Goal: Task Accomplishment & Management: Use online tool/utility

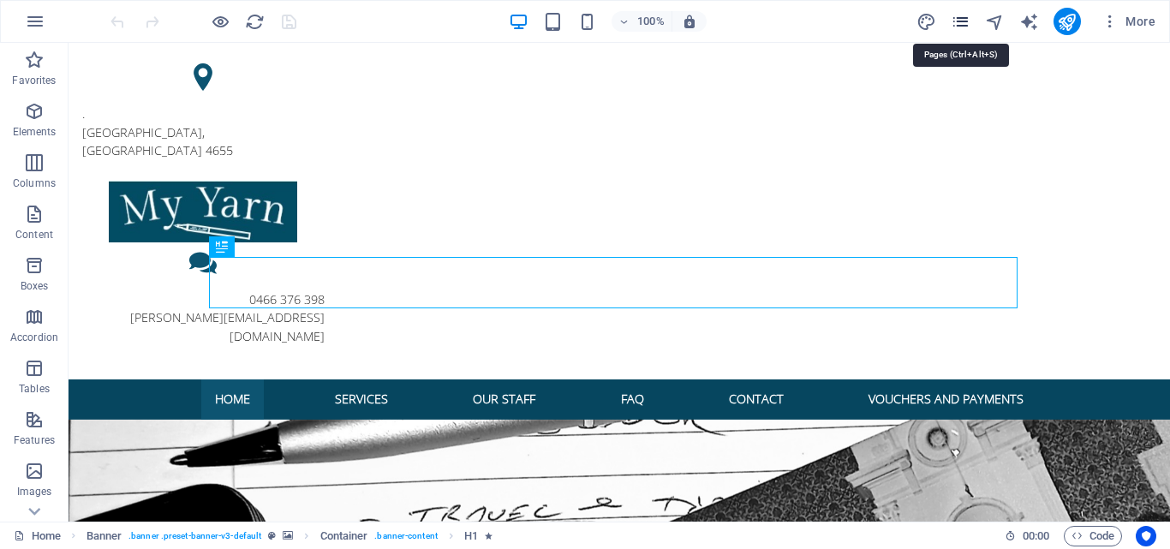
click at [959, 18] on icon "pages" at bounding box center [961, 22] width 20 height 20
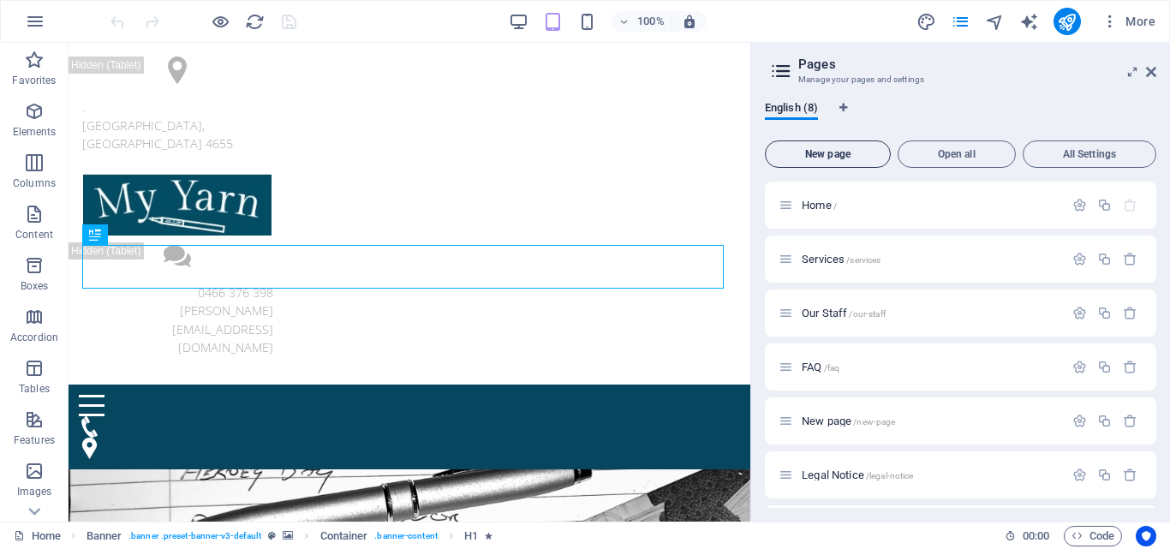
click at [822, 149] on span "New page" at bounding box center [828, 154] width 111 height 10
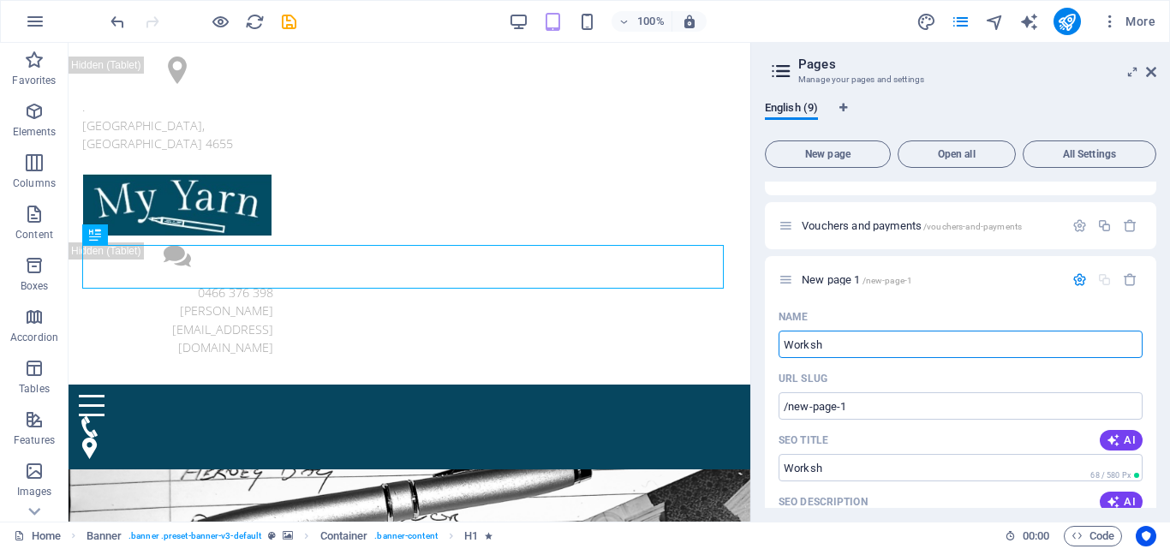
type input "Worksh"
type input "/worksh"
type input "Workshops"
type input "/workshops"
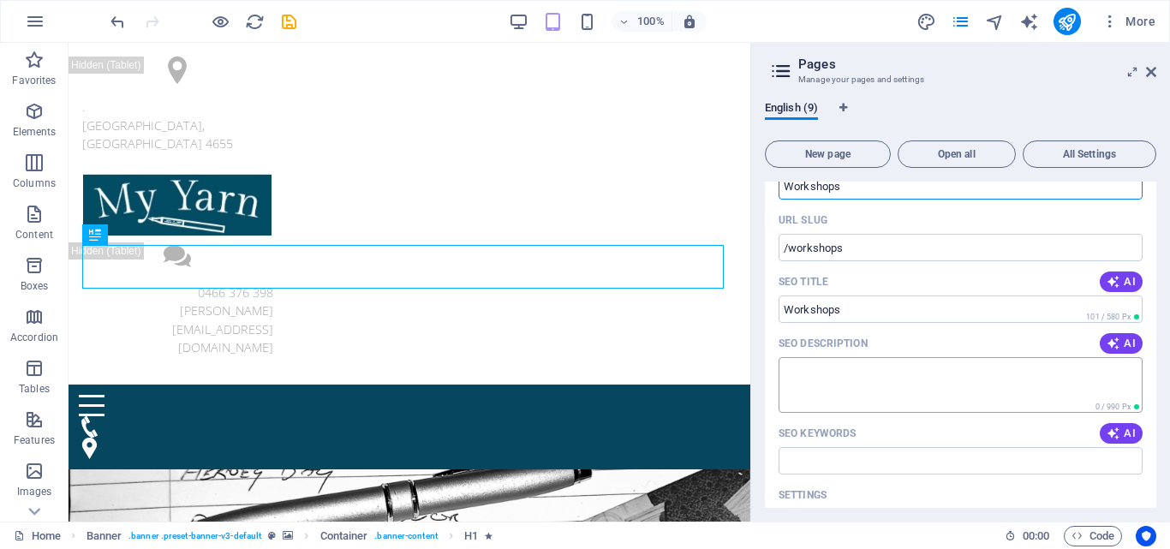
scroll to position [529, 0]
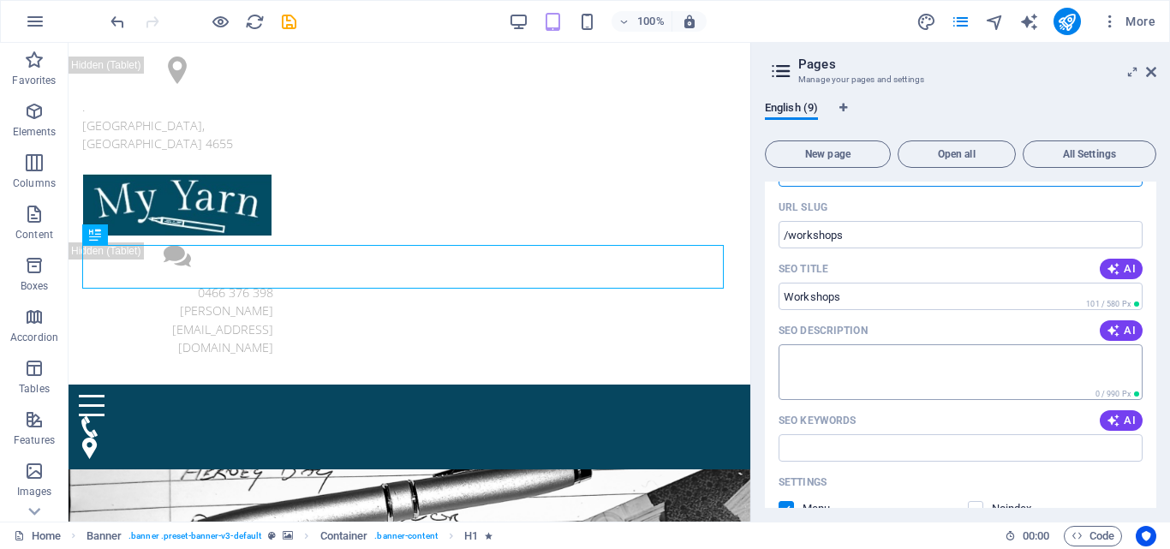
type input "Workshops"
click at [970, 367] on textarea "SEO Description" at bounding box center [961, 372] width 364 height 56
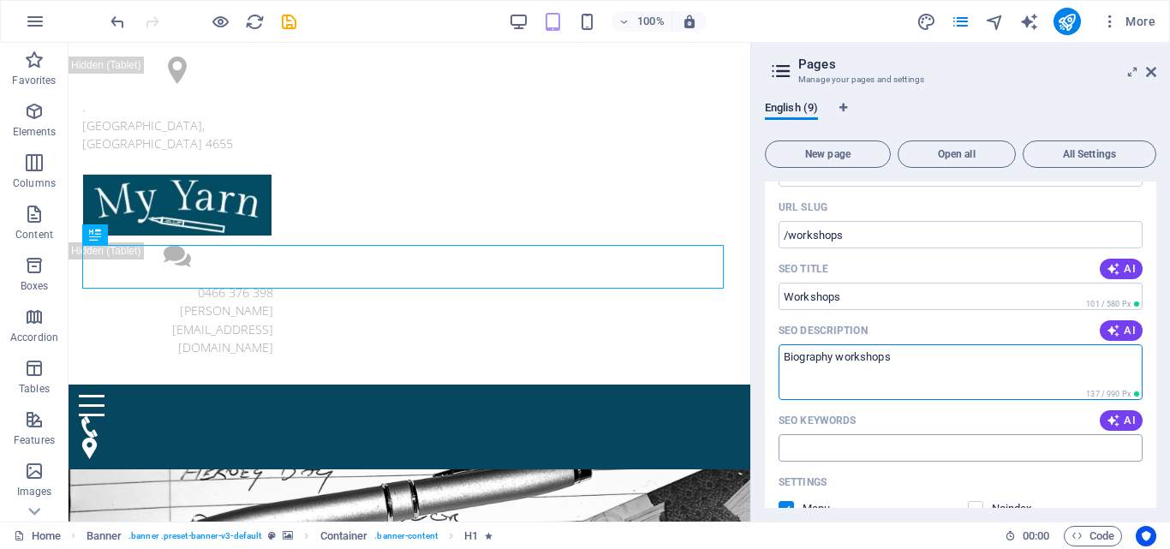
type textarea "Biography workshops"
click at [911, 454] on input "SEO Keywords" at bounding box center [961, 447] width 364 height 27
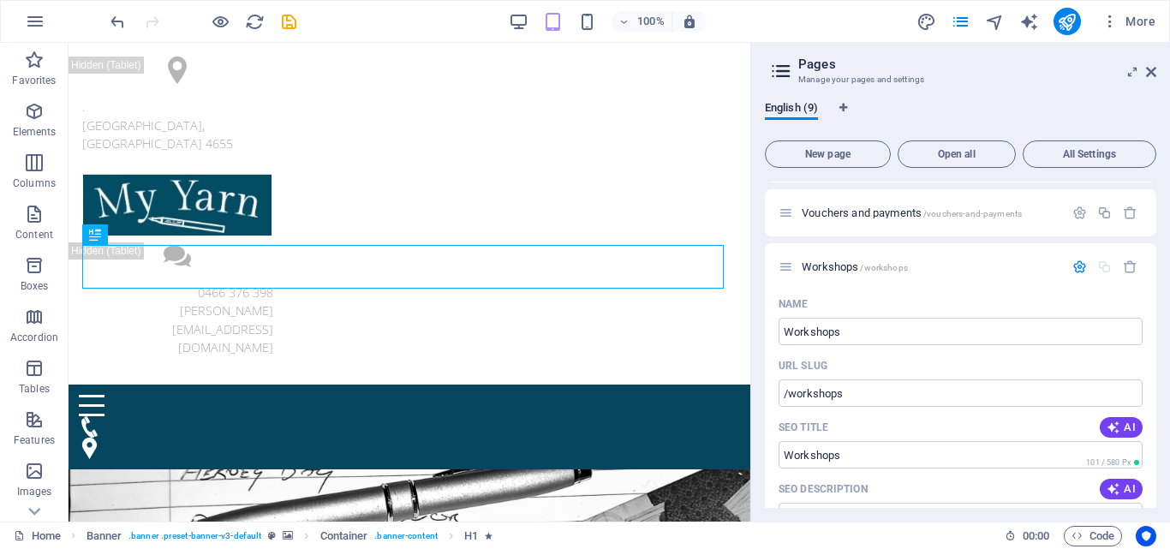
scroll to position [257, 0]
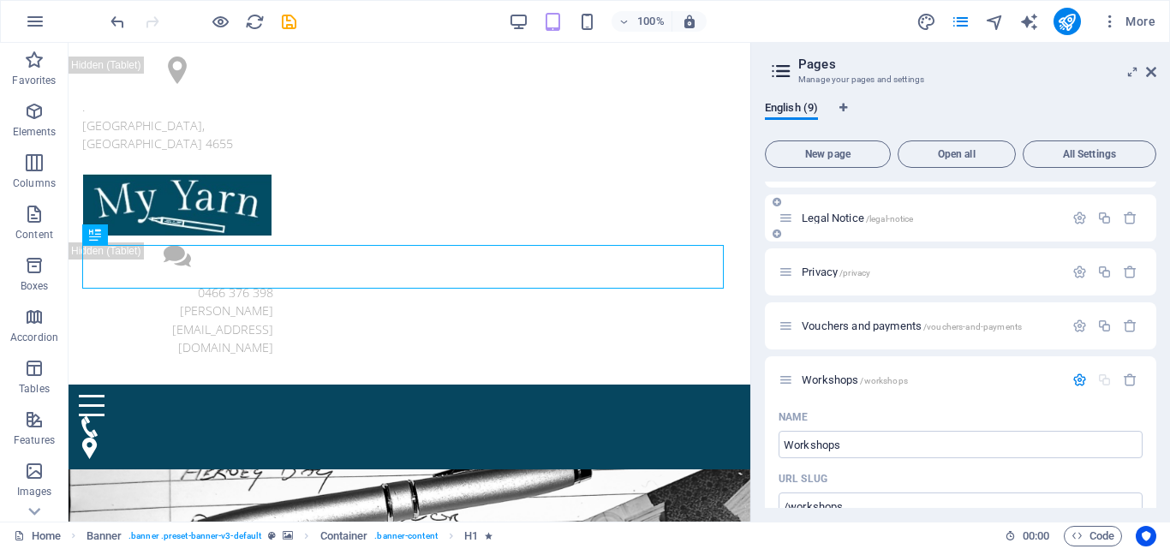
type input "biography workshops"
click at [860, 216] on span "Legal Notice /legal-notice" at bounding box center [857, 218] width 111 height 13
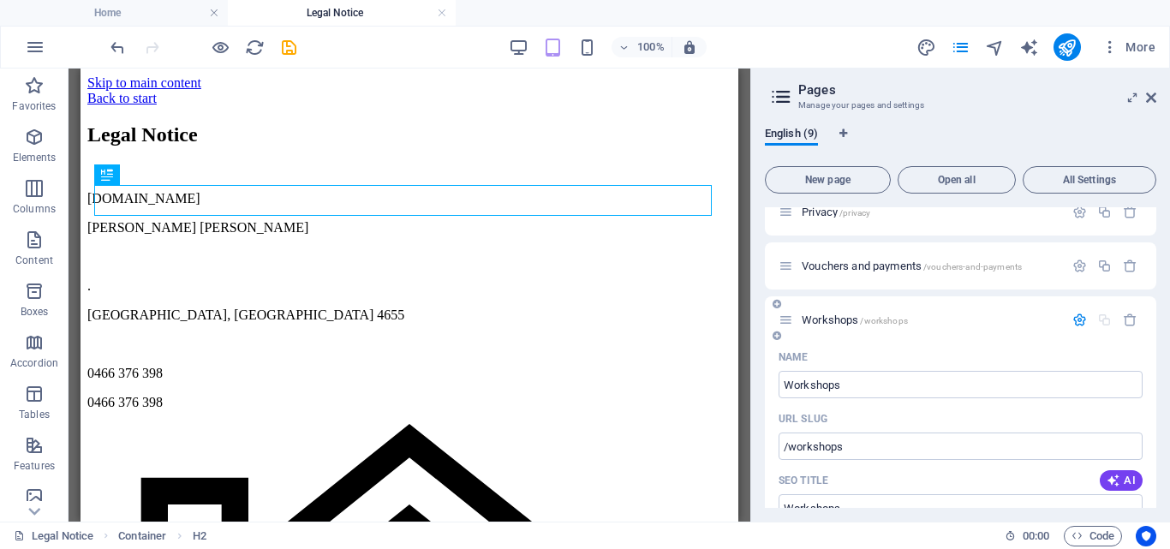
scroll to position [0, 0]
click at [840, 317] on span "Workshops /workshops" at bounding box center [855, 320] width 106 height 13
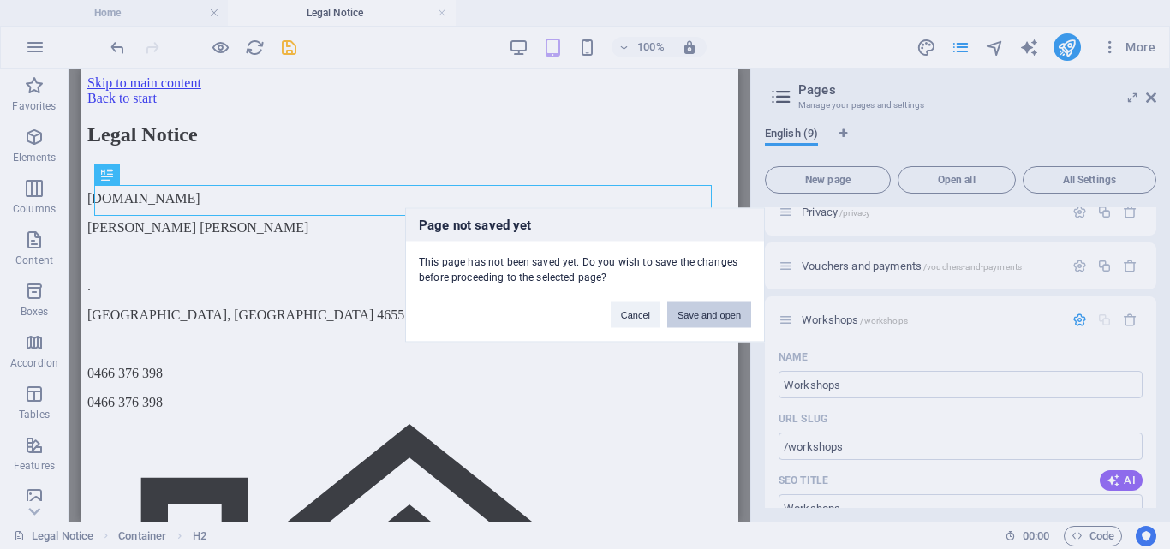
click at [700, 308] on button "Save and open" at bounding box center [709, 315] width 84 height 26
